Goal: Find specific page/section: Find specific page/section

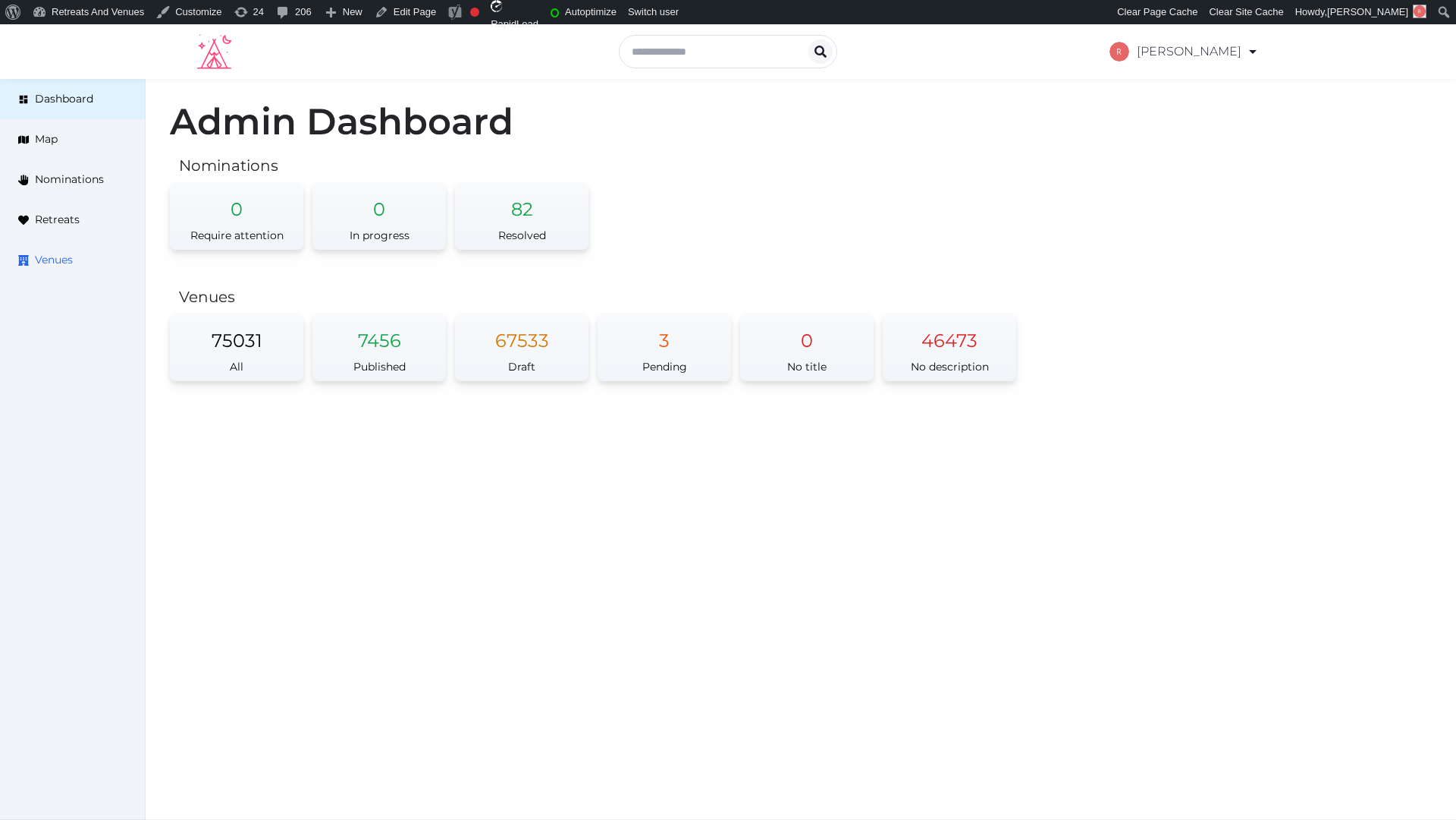
click at [44, 265] on span "Venues" at bounding box center [54, 260] width 38 height 16
